Goal: Navigation & Orientation: Find specific page/section

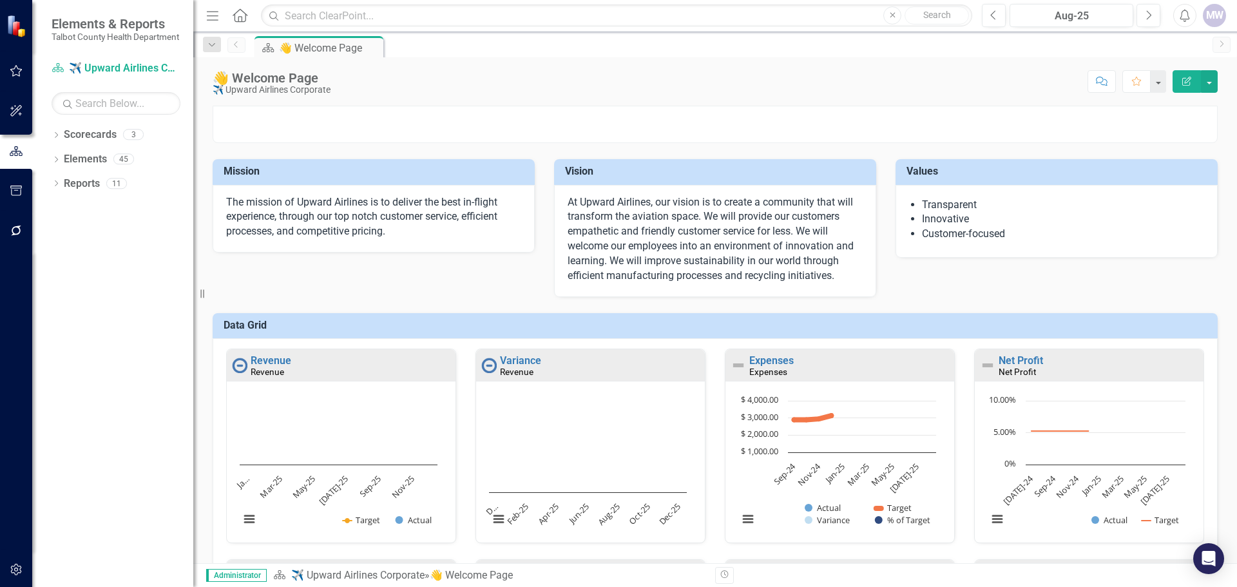
click at [1215, 14] on div "MW" at bounding box center [1213, 15] width 23 height 23
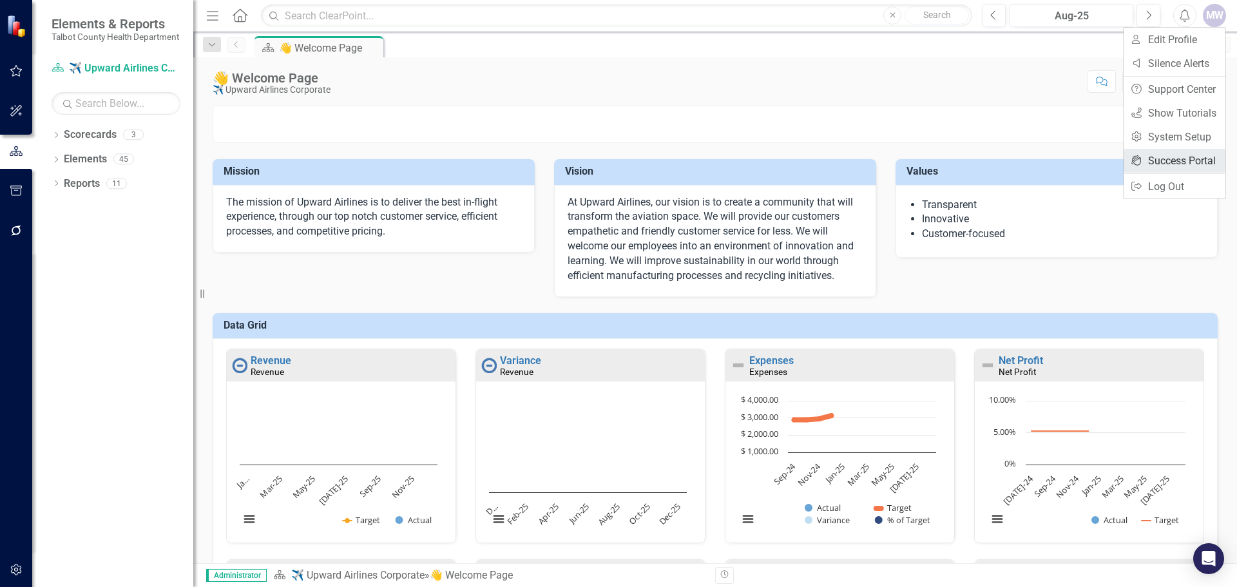
click at [1183, 159] on link "icon.portal Success Portal" at bounding box center [1174, 161] width 102 height 24
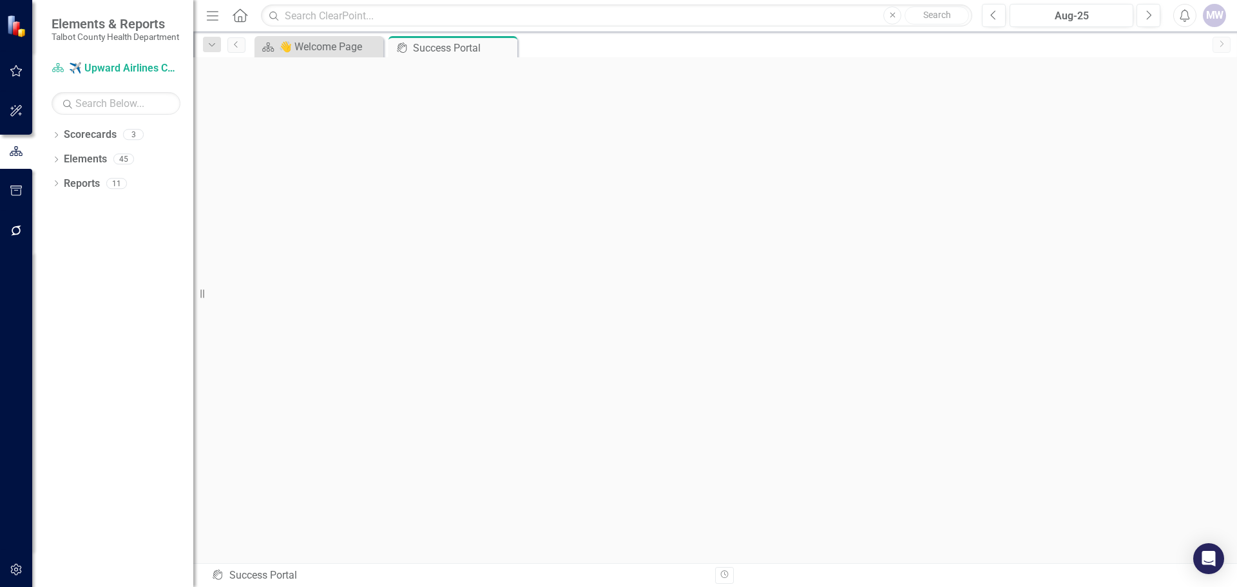
scroll to position [5, 0]
click at [17, 74] on icon "button" at bounding box center [17, 71] width 14 height 10
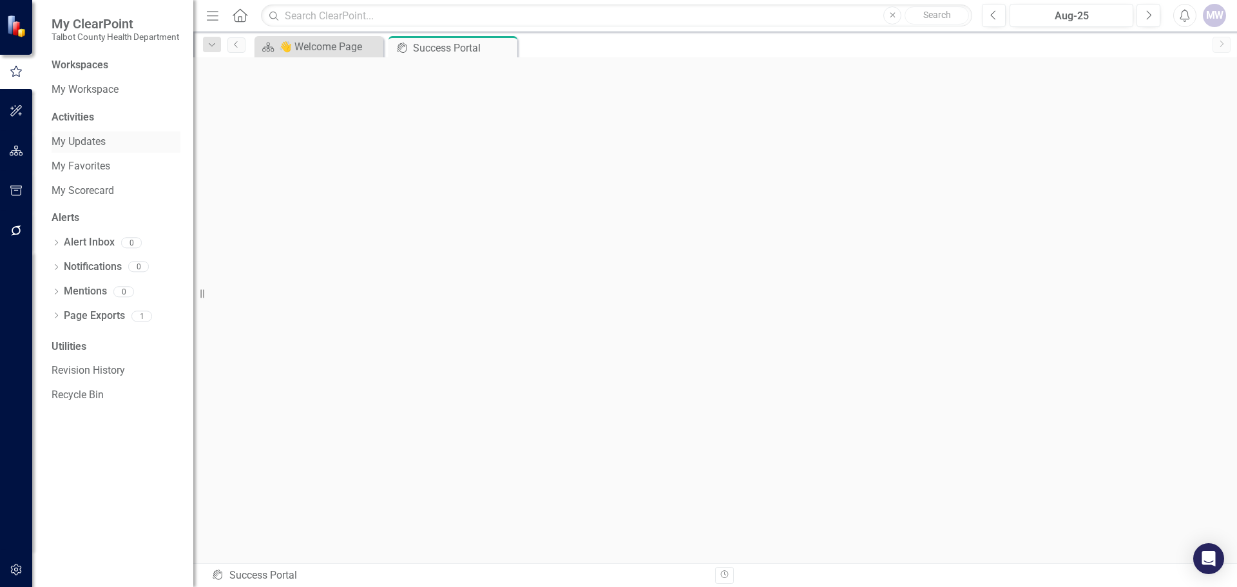
click at [86, 149] on link "My Updates" at bounding box center [116, 142] width 129 height 15
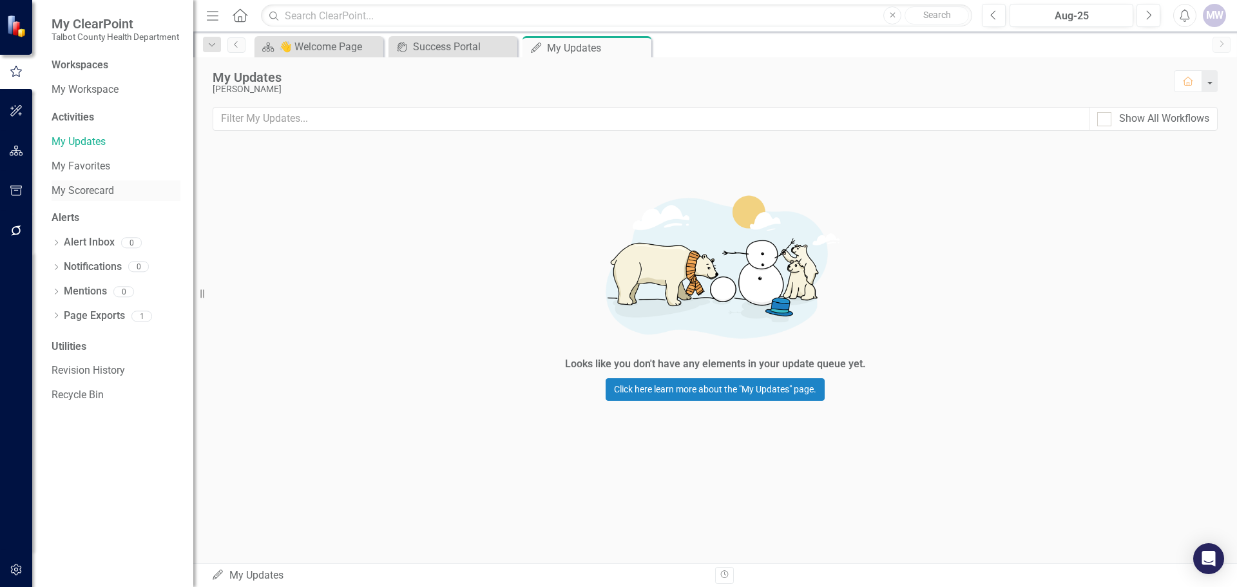
click at [84, 198] on link "My Scorecard" at bounding box center [116, 191] width 129 height 15
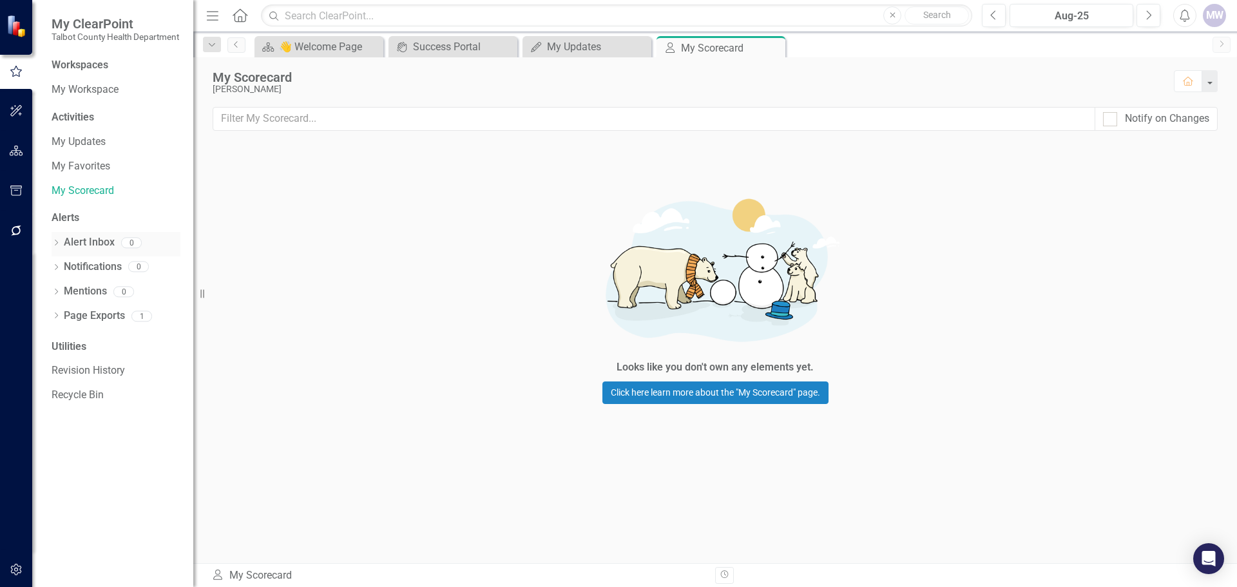
click at [78, 250] on link "Alert Inbox" at bounding box center [89, 242] width 51 height 15
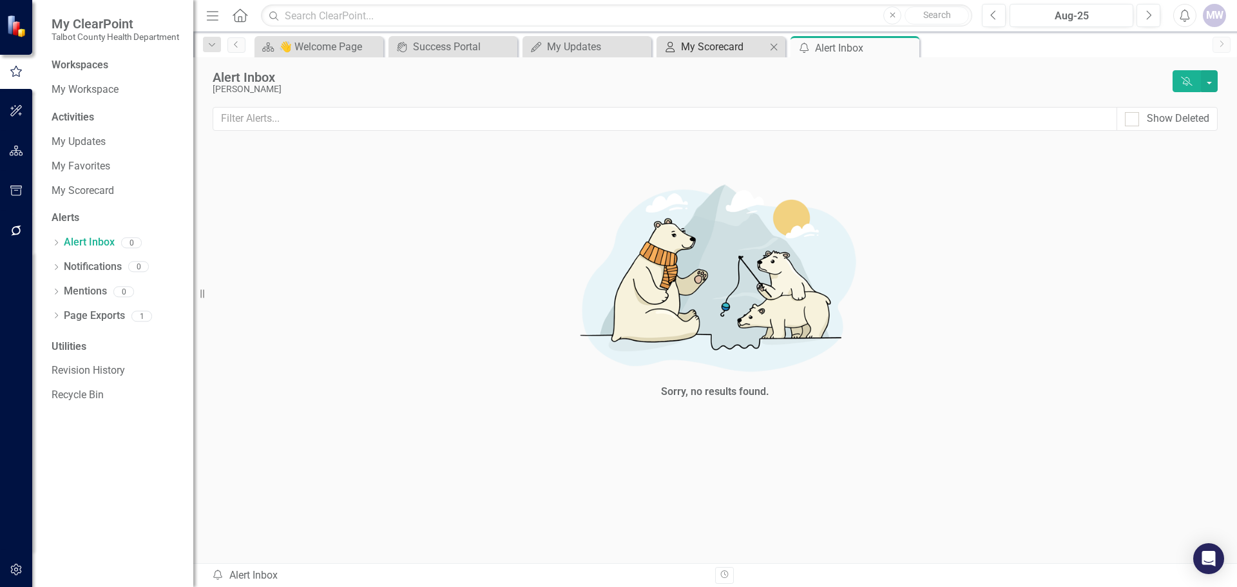
click at [716, 42] on div "My Scorecard" at bounding box center [723, 47] width 85 height 16
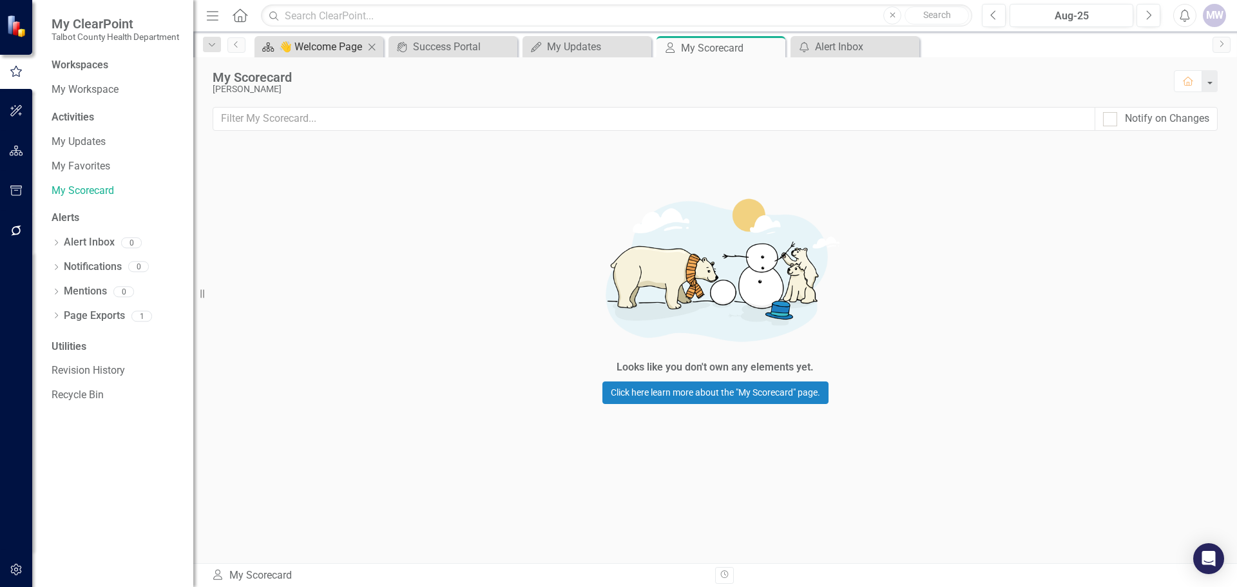
click at [323, 43] on div "👋 Welcome Page" at bounding box center [321, 47] width 85 height 16
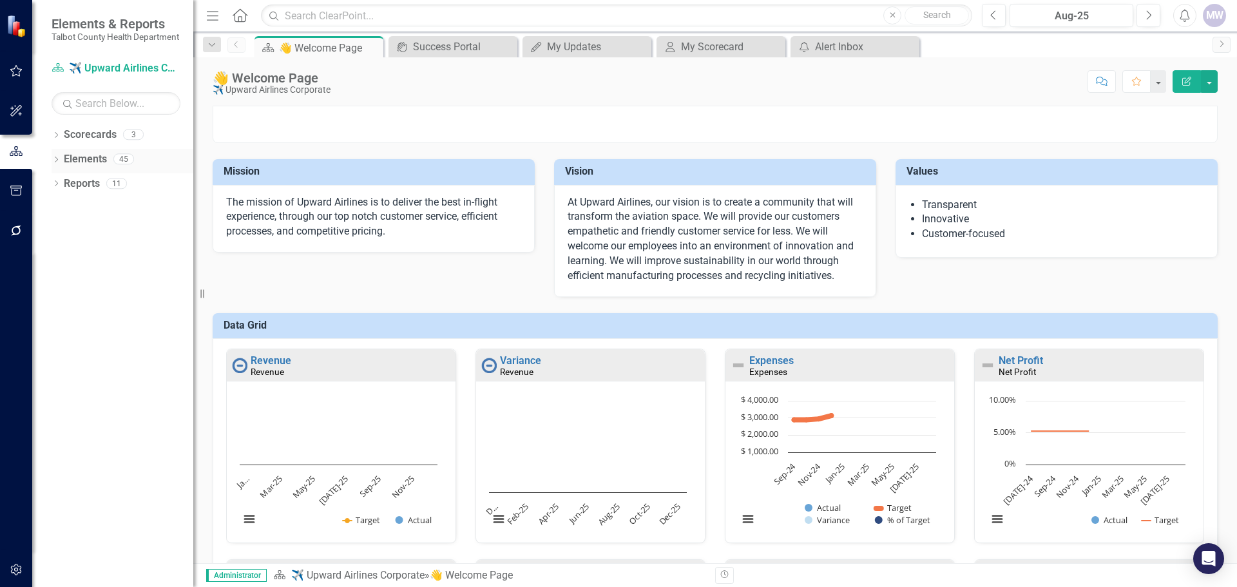
click at [75, 167] on link "Elements" at bounding box center [85, 159] width 43 height 15
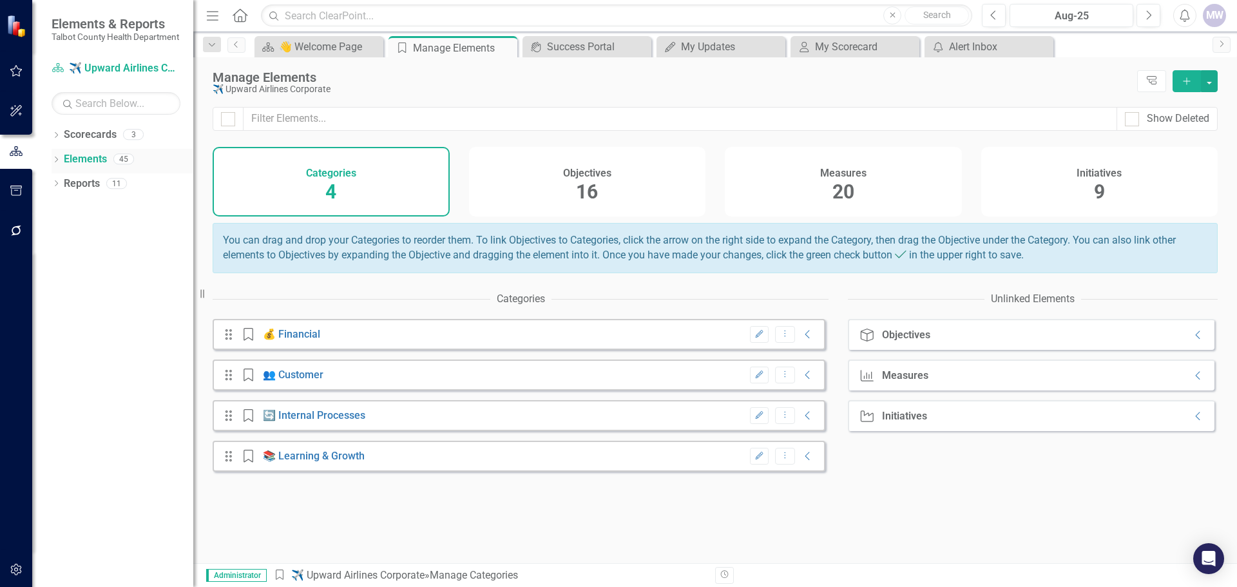
click at [53, 164] on icon "Dropdown" at bounding box center [56, 160] width 9 height 7
click at [59, 261] on icon "Dropdown" at bounding box center [56, 257] width 9 height 7
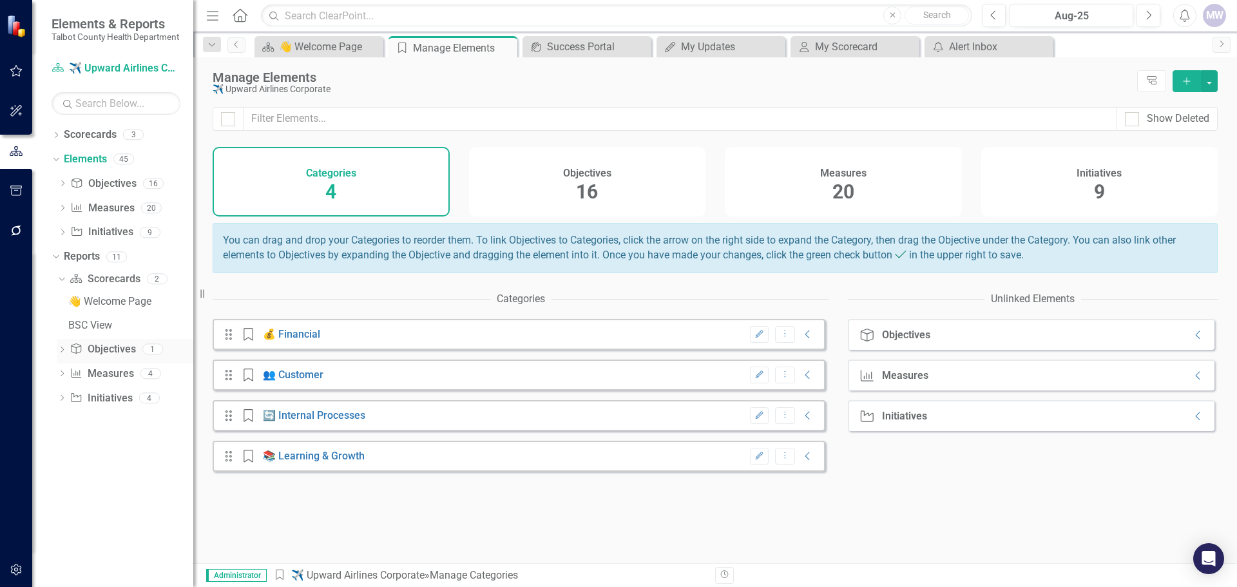
click at [64, 354] on icon "Dropdown" at bounding box center [61, 350] width 9 height 7
click at [63, 354] on icon "Dropdown" at bounding box center [61, 350] width 9 height 7
click at [67, 455] on div "Dropdown Initiative Initiatives 4" at bounding box center [125, 447] width 136 height 24
click at [62, 450] on icon "Dropdown" at bounding box center [61, 446] width 9 height 7
click at [64, 308] on icon "Dropdown" at bounding box center [61, 304] width 9 height 7
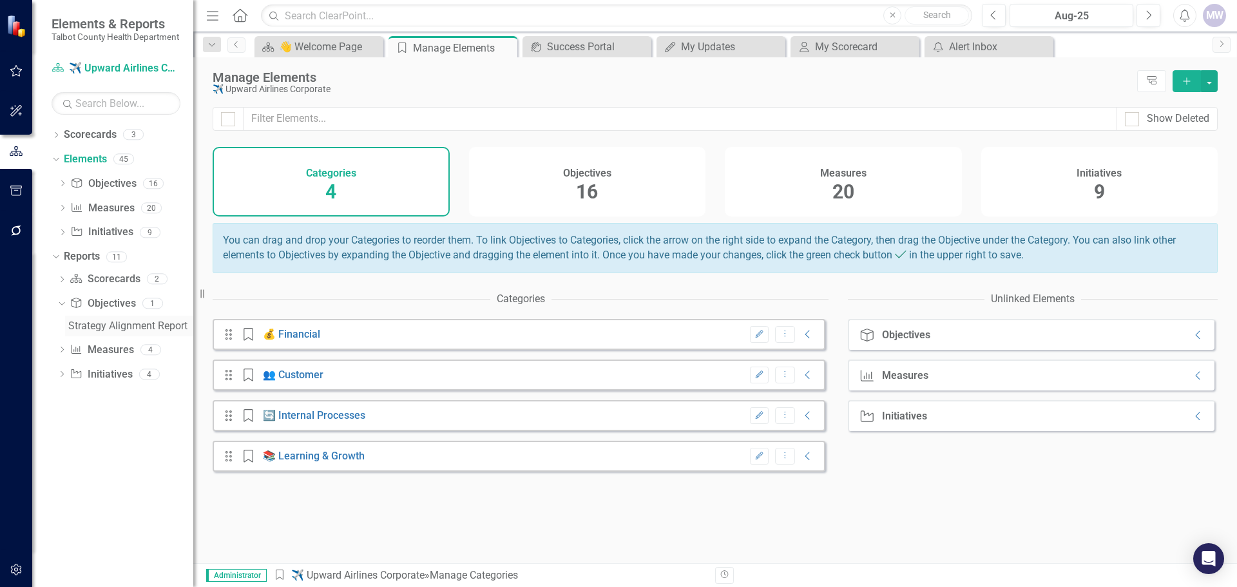
click at [122, 332] on div "Strategy Alignment Report" at bounding box center [130, 326] width 125 height 12
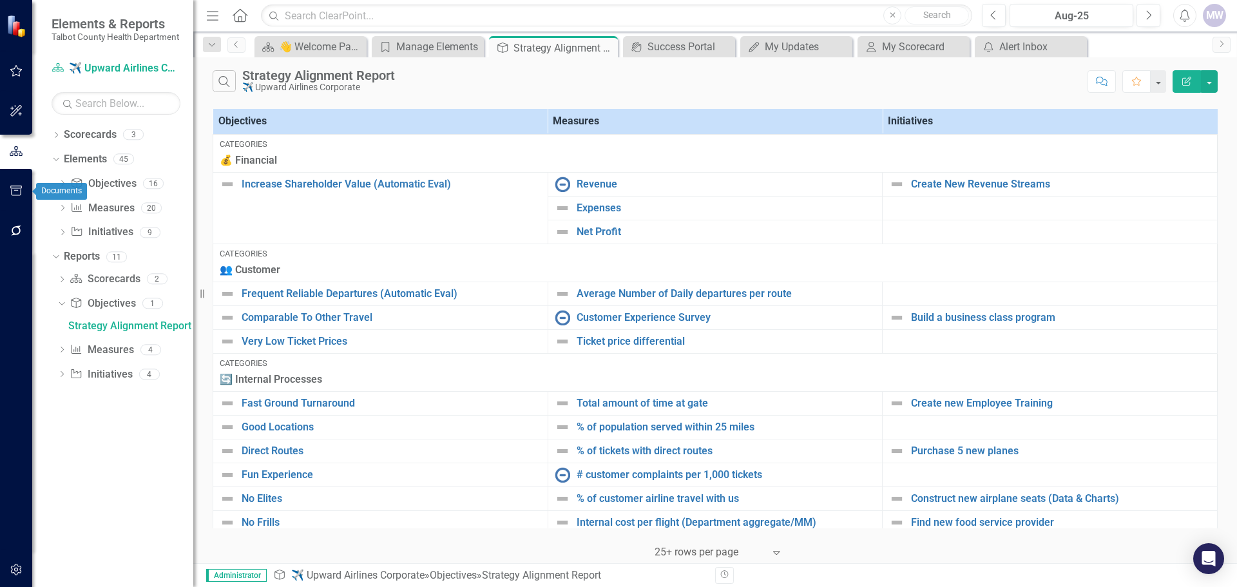
click at [24, 188] on button "button" at bounding box center [16, 191] width 29 height 27
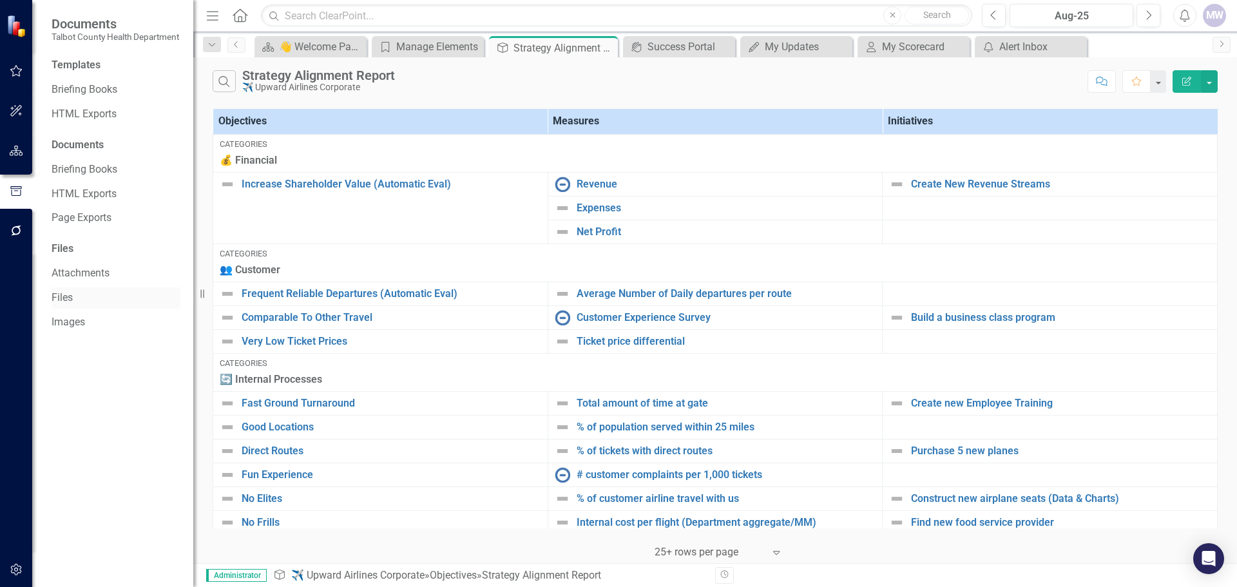
click at [66, 305] on link "Files" at bounding box center [116, 297] width 129 height 15
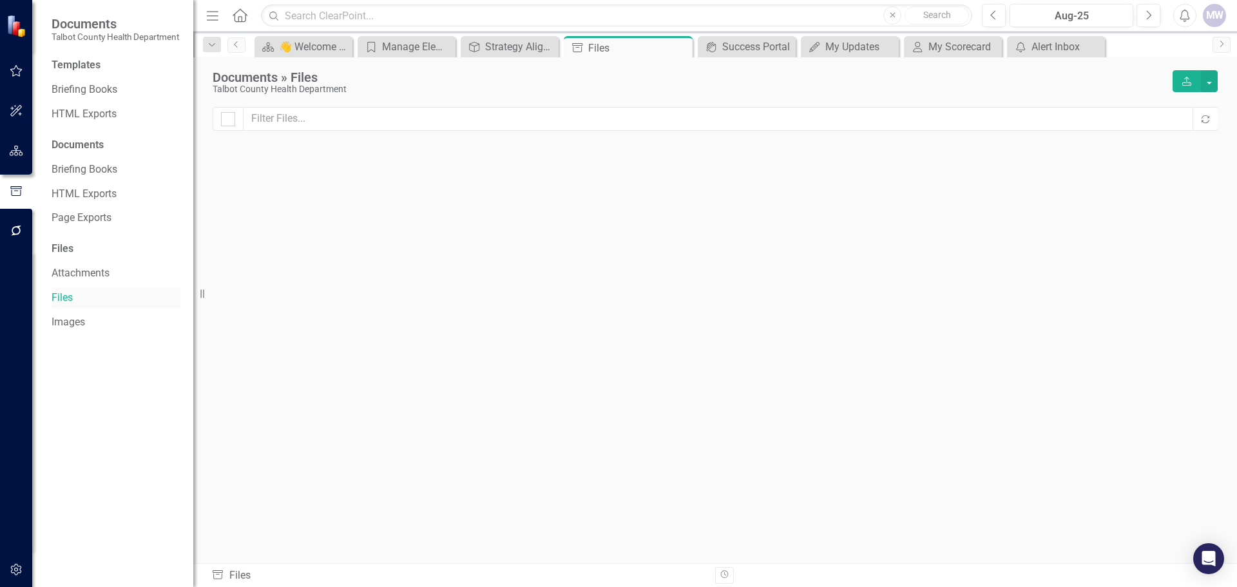
checkbox input "false"
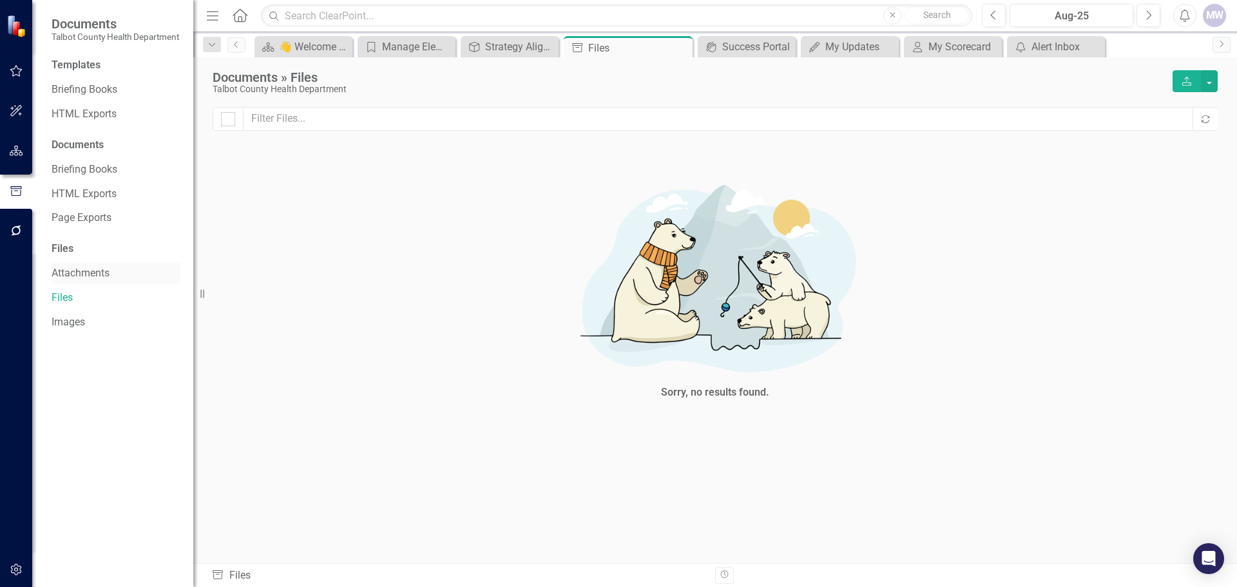
click at [75, 281] on link "Attachments" at bounding box center [116, 273] width 129 height 15
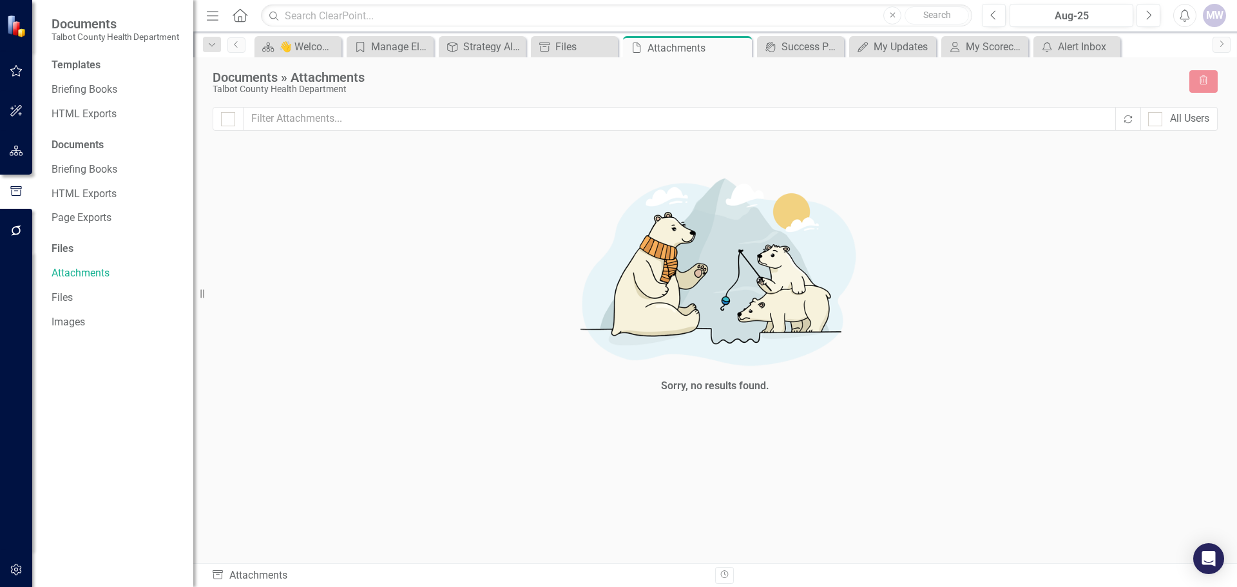
click at [69, 256] on div "Files" at bounding box center [116, 249] width 129 height 15
click at [71, 305] on link "Files" at bounding box center [116, 297] width 129 height 15
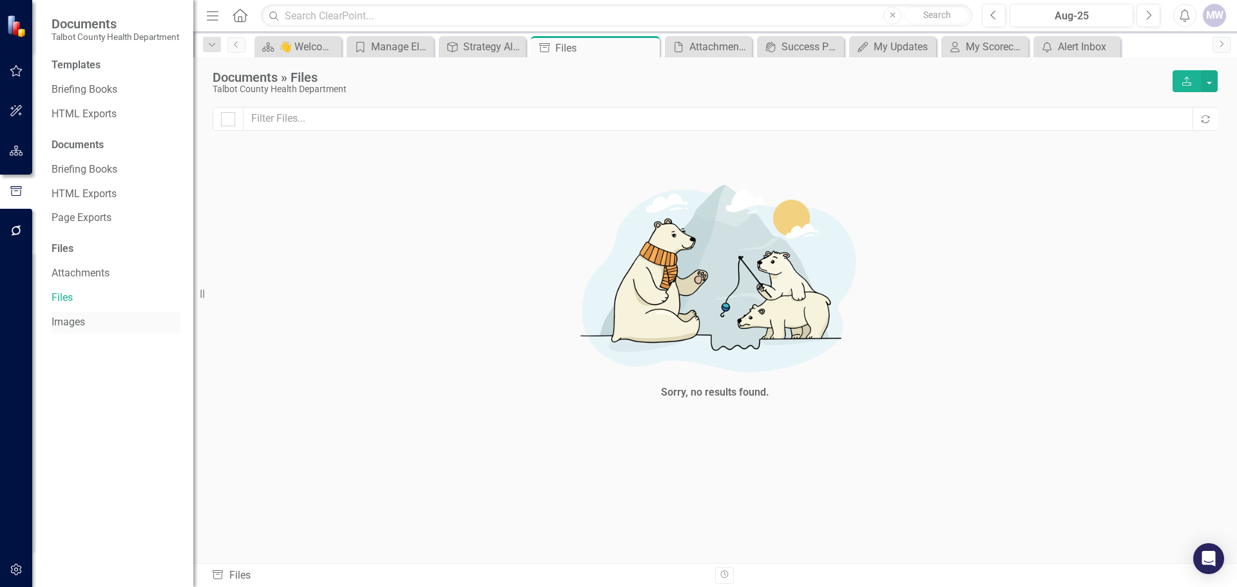
click at [71, 330] on link "Images" at bounding box center [116, 322] width 129 height 15
checkbox input "false"
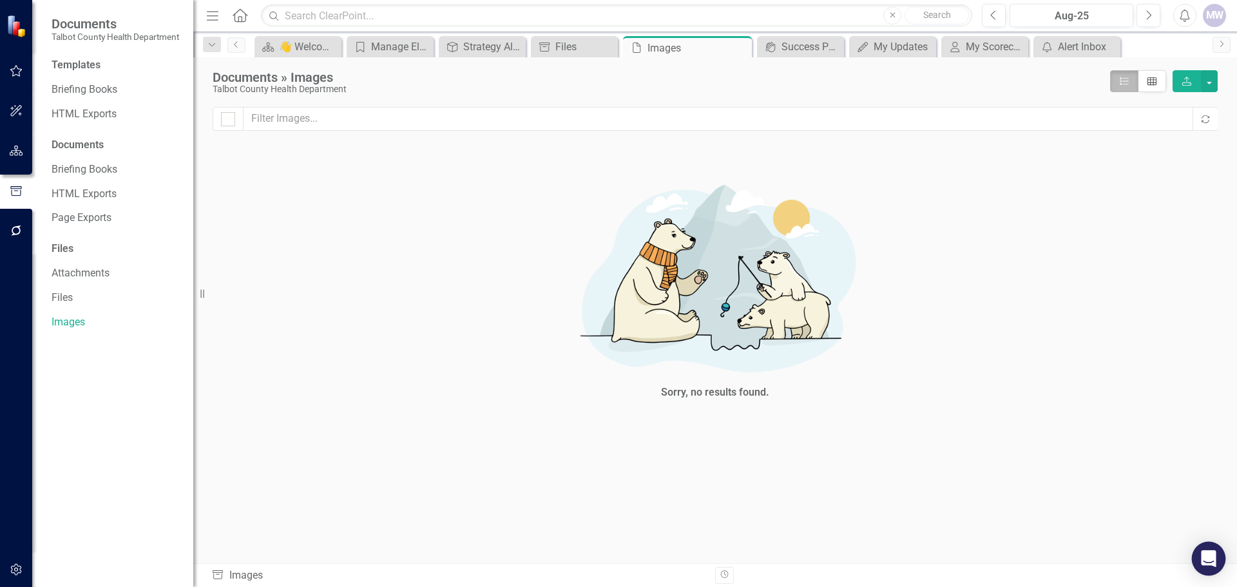
click at [1206, 556] on icon "Open Intercom Messenger" at bounding box center [1207, 558] width 15 height 17
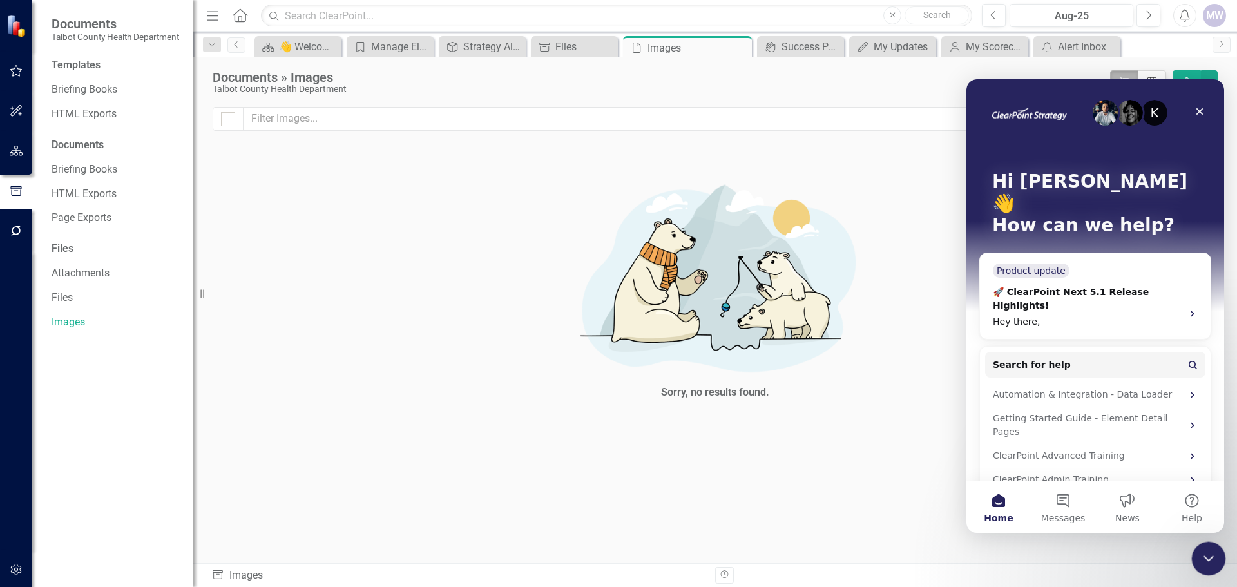
click at [1204, 552] on icon "Close Intercom Messenger" at bounding box center [1206, 556] width 15 height 15
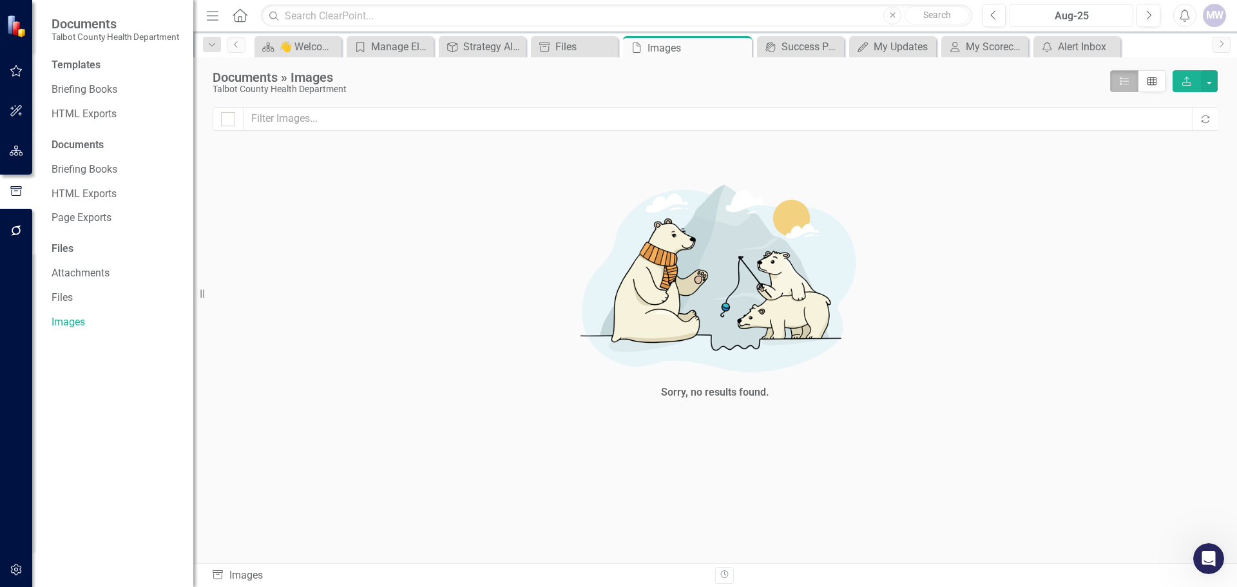
click at [1109, 15] on div "Aug-25" at bounding box center [1071, 15] width 115 height 15
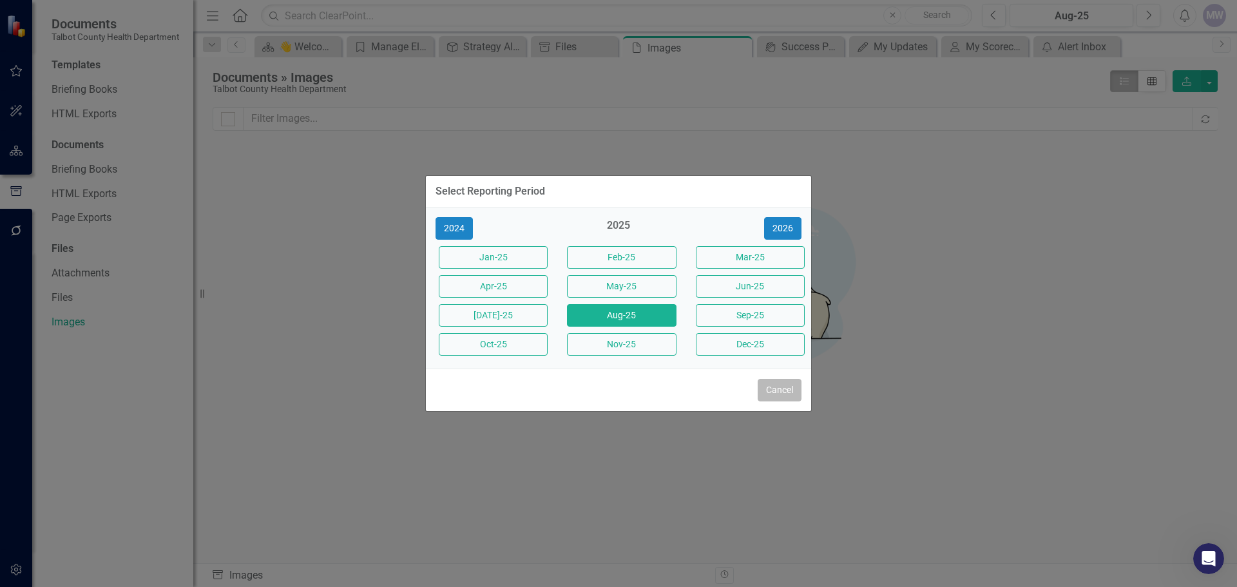
click at [783, 397] on button "Cancel" at bounding box center [779, 390] width 44 height 23
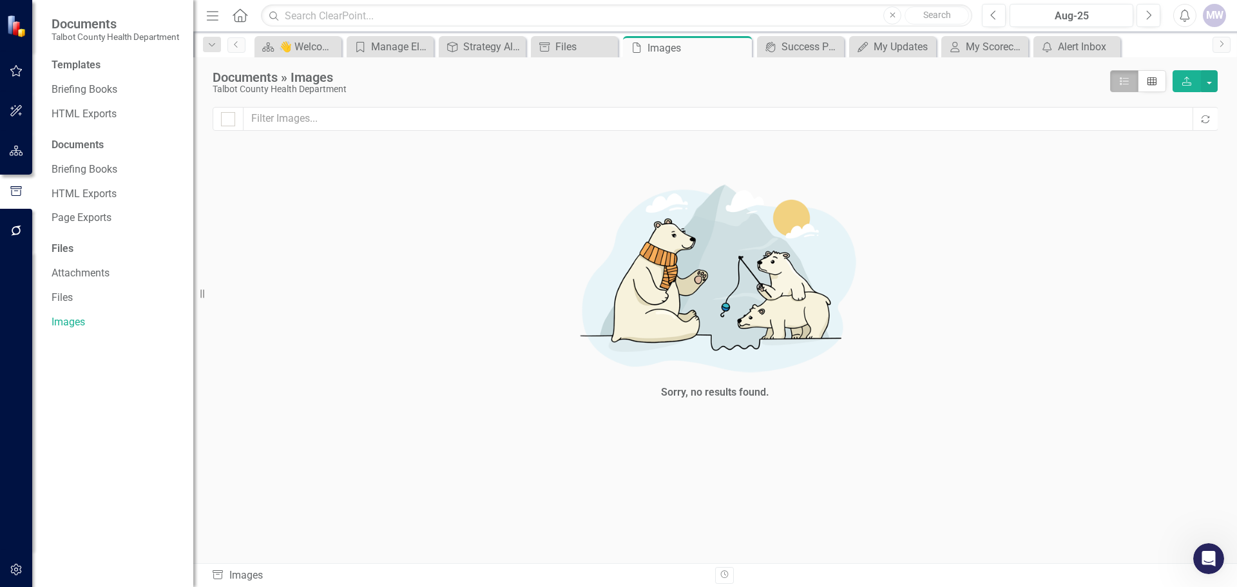
click at [8, 151] on button "button" at bounding box center [16, 151] width 29 height 27
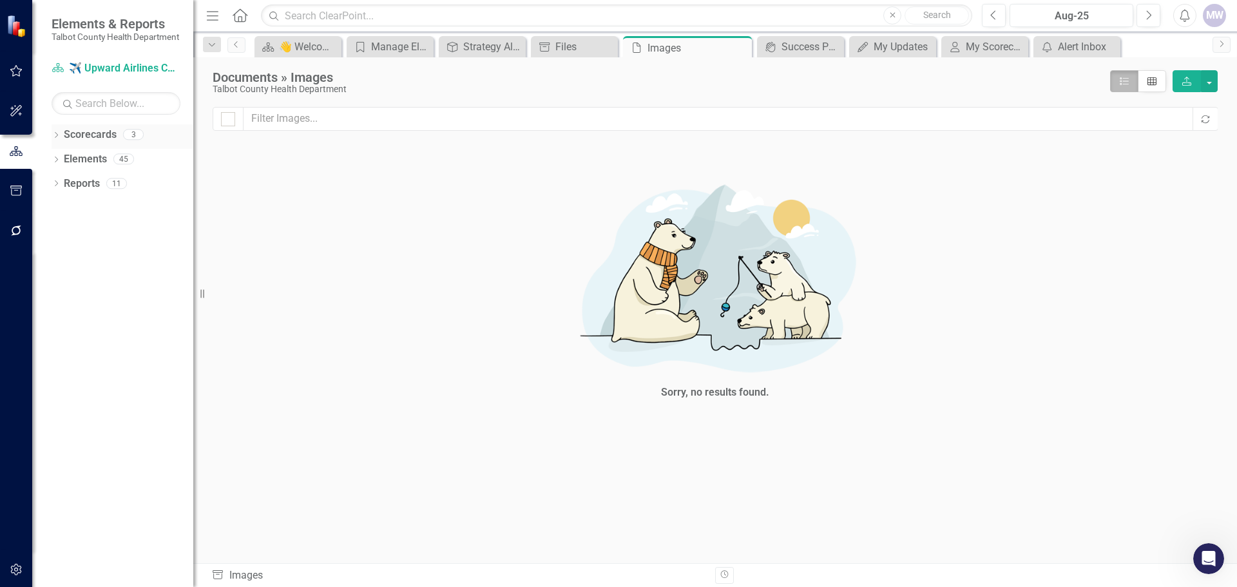
click at [59, 140] on div "Dropdown Scorecards 3" at bounding box center [123, 136] width 142 height 24
click at [55, 140] on icon "Dropdown" at bounding box center [56, 136] width 9 height 7
click at [55, 213] on icon "Dropdown" at bounding box center [56, 208] width 9 height 7
click at [61, 261] on icon "Dropdown" at bounding box center [62, 257] width 9 height 7
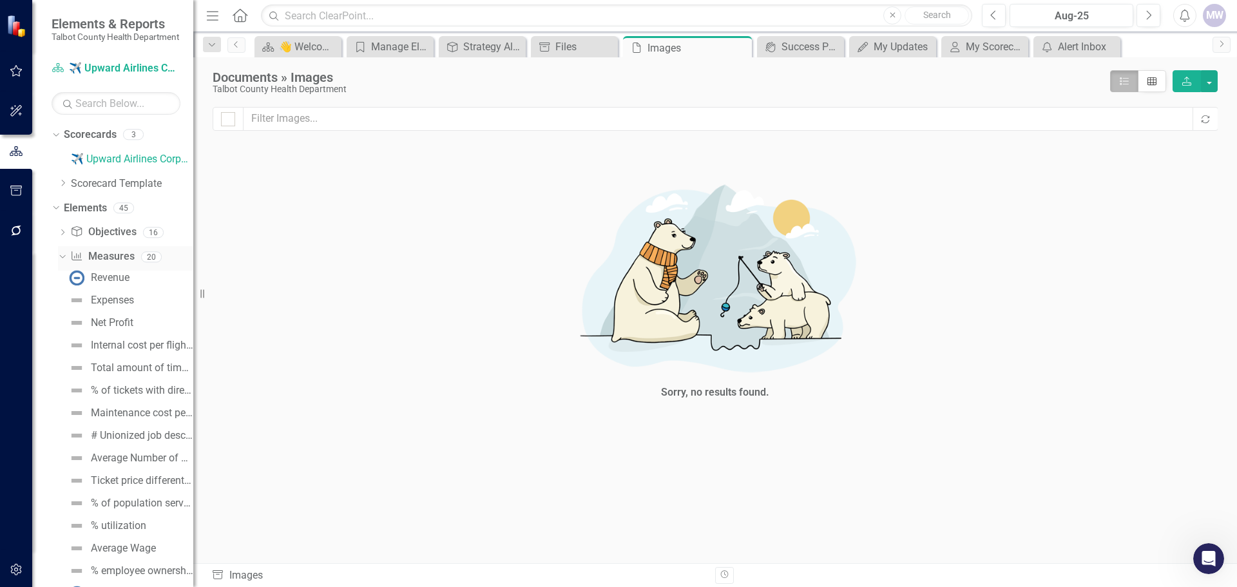
click at [109, 264] on link "Measure Measures" at bounding box center [102, 256] width 64 height 15
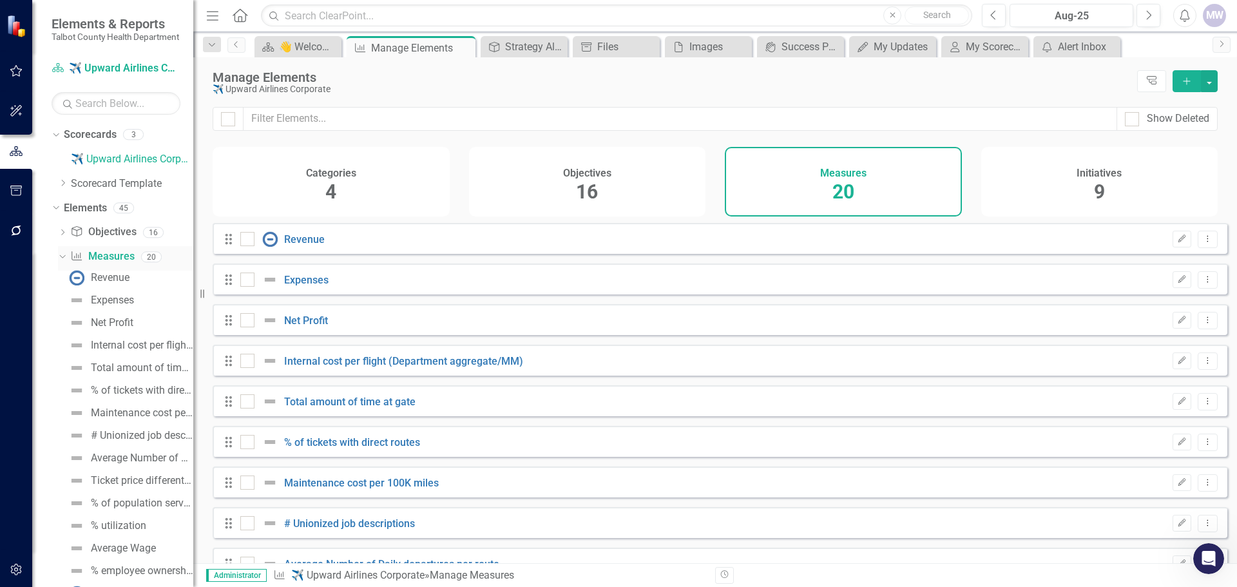
checkbox input "false"
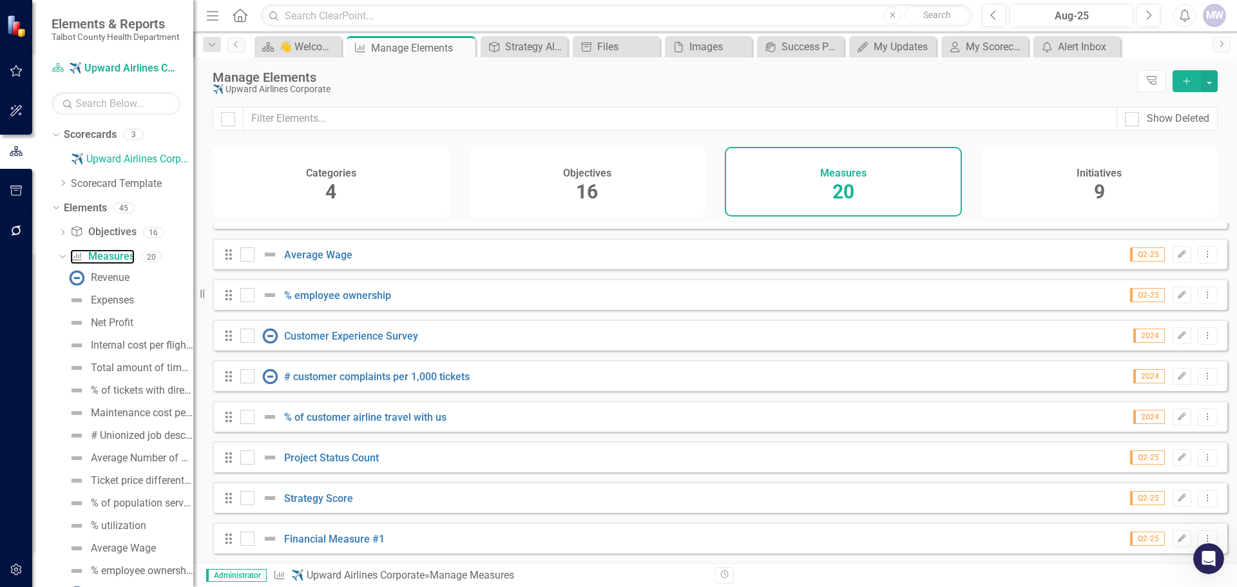
scroll to position [481, 0]
click at [1212, 15] on div "MW" at bounding box center [1213, 15] width 23 height 23
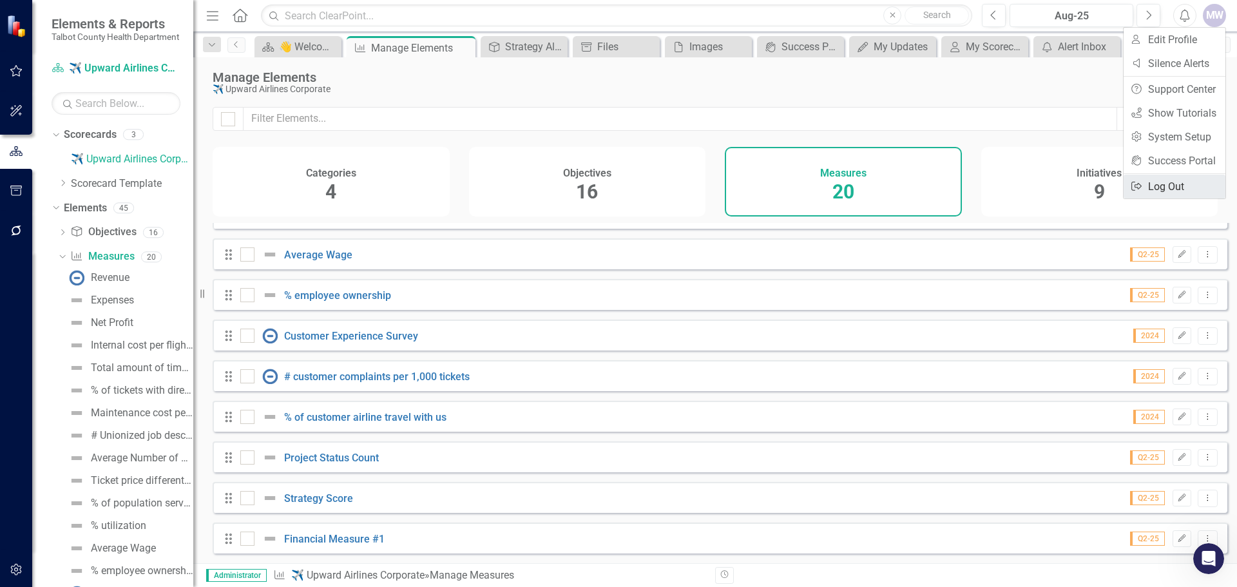
click at [1171, 185] on link "Logout Log Out" at bounding box center [1174, 187] width 102 height 24
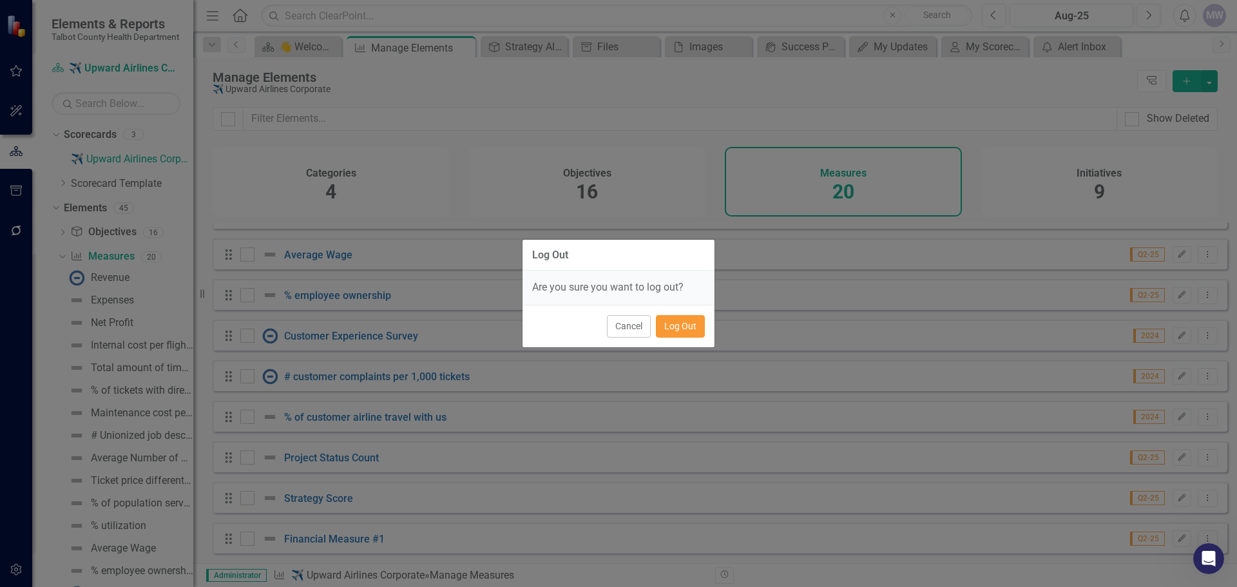
click at [680, 328] on button "Log Out" at bounding box center [680, 326] width 49 height 23
